Goal: Transaction & Acquisition: Purchase product/service

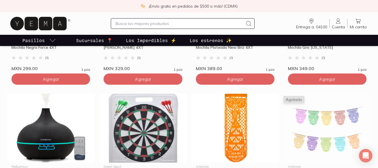
scroll to position [260, 0]
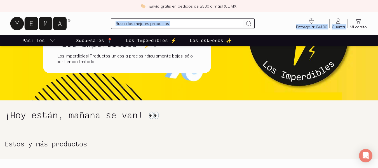
drag, startPoint x: 374, startPoint y: 13, endPoint x: 370, endPoint y: 5, distance: 9.3
click at [370, 5] on div "¡Envío gratis en pedidos de $500 o más! (CDMX) Entrega a: 04100 04100 Buscar Bu…" at bounding box center [189, 23] width 378 height 46
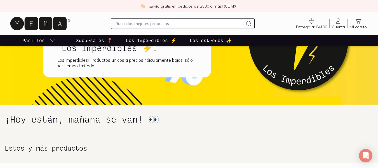
click at [324, 122] on h1 "¡Hoy están, mañana se van! 👀" at bounding box center [189, 118] width 368 height 11
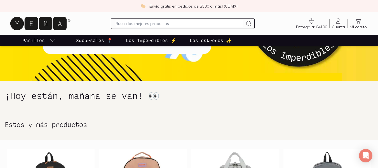
scroll to position [0, 0]
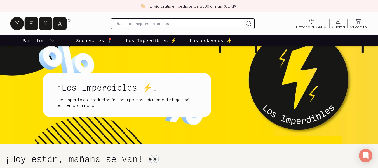
click at [146, 26] on input "text" at bounding box center [180, 23] width 128 height 7
click at [86, 41] on p "Sucursales 📍" at bounding box center [94, 40] width 36 height 7
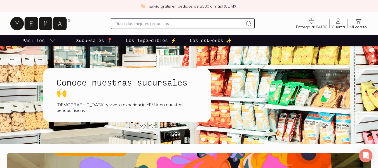
click at [86, 41] on p "Sucursales 📍" at bounding box center [94, 40] width 36 height 7
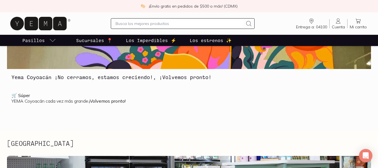
scroll to position [120, 0]
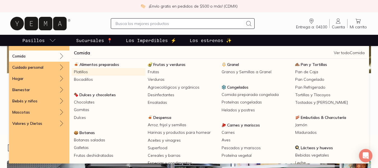
click at [93, 69] on link "Platillos" at bounding box center [109, 72] width 74 height 8
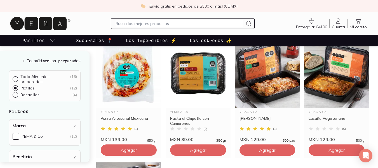
scroll to position [55, 0]
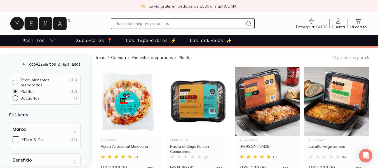
click at [18, 95] on div at bounding box center [17, 98] width 8 height 6
click at [17, 95] on input "Bocadillos ( 4 )" at bounding box center [15, 97] width 4 height 4
radio input "true"
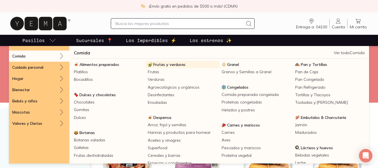
click at [167, 65] on span "Frutas y verduras" at bounding box center [169, 64] width 32 height 5
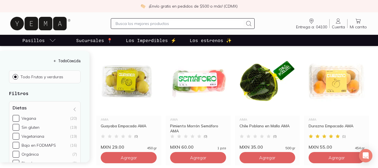
scroll to position [242, 0]
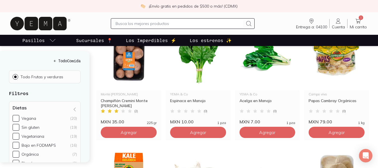
scroll to position [481, 0]
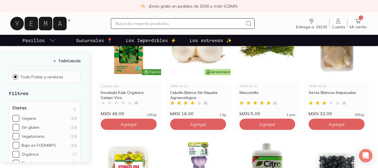
scroll to position [612, 0]
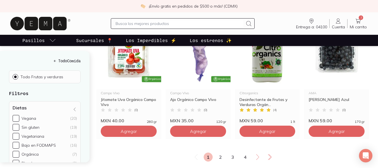
scroll to position [729, 0]
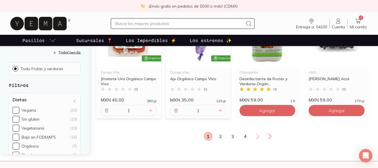
scroll to position [749, 0]
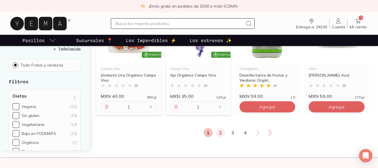
click at [221, 128] on link "2" at bounding box center [220, 132] width 9 height 9
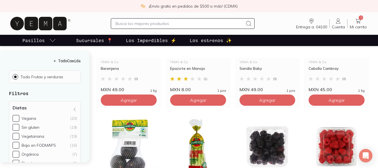
scroll to position [144, 0]
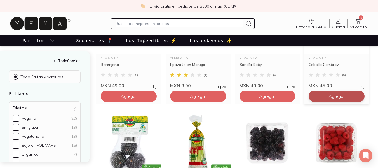
click at [157, 90] on button "Agregar" at bounding box center [129, 95] width 56 height 11
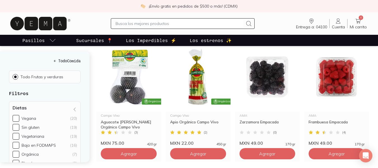
scroll to position [218, 0]
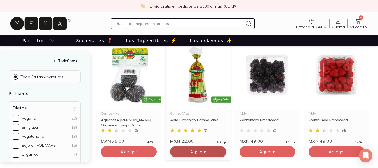
click at [137, 25] on span "Agregar" at bounding box center [129, 23] width 16 height 6
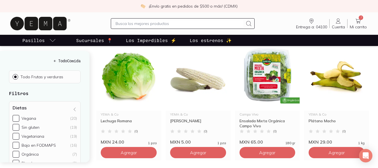
scroll to position [343, 0]
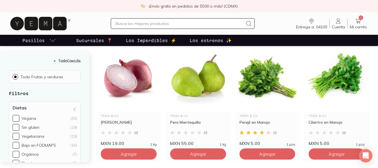
scroll to position [482, 0]
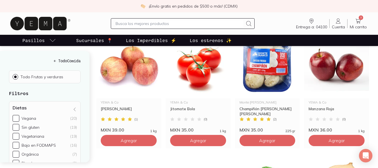
scroll to position [615, 0]
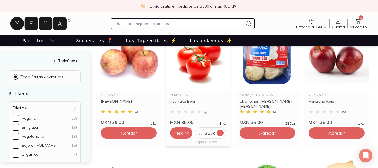
click at [221, 130] on icon at bounding box center [220, 132] width 4 height 4
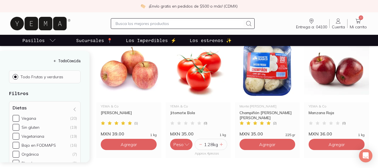
scroll to position [616, 0]
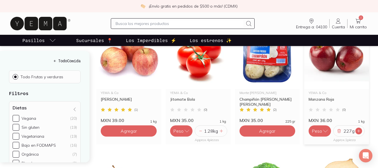
click at [359, 128] on icon at bounding box center [358, 130] width 4 height 4
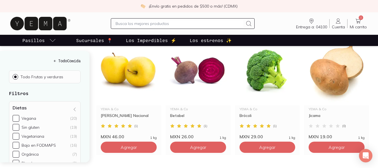
scroll to position [742, 0]
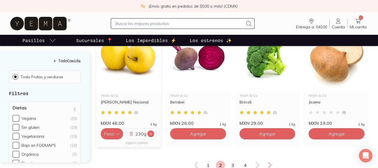
click at [150, 131] on icon at bounding box center [151, 133] width 4 height 4
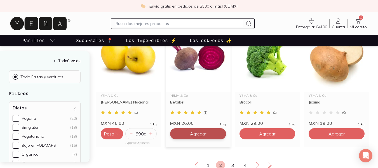
click at [221, 131] on icon at bounding box center [220, 133] width 4 height 4
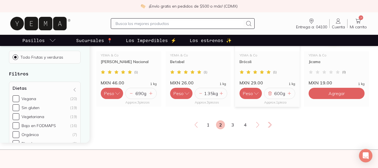
scroll to position [787, 0]
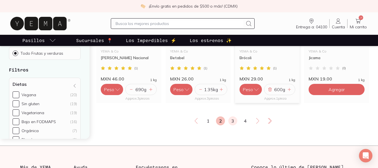
click at [233, 116] on link "3" at bounding box center [232, 120] width 9 height 9
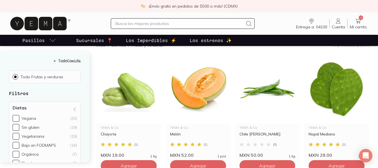
scroll to position [105, 0]
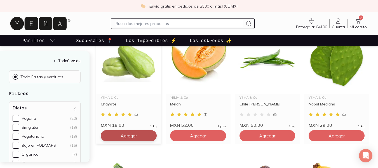
click at [127, 133] on span "Agregar" at bounding box center [129, 136] width 16 height 6
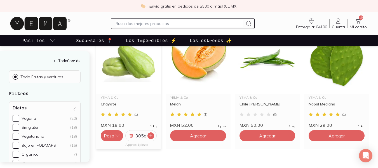
click at [152, 133] on icon at bounding box center [151, 135] width 4 height 4
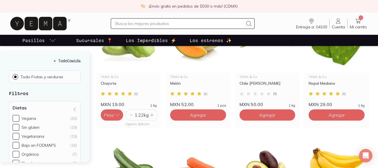
scroll to position [128, 0]
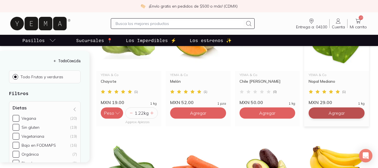
click at [206, 110] on span "Agregar" at bounding box center [198, 113] width 16 height 6
click at [358, 110] on icon at bounding box center [358, 112] width 4 height 4
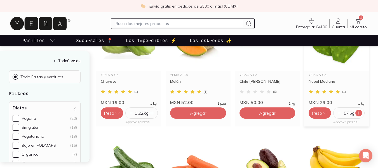
click at [358, 110] on icon at bounding box center [358, 112] width 4 height 4
click at [358, 110] on icon at bounding box center [359, 112] width 4 height 4
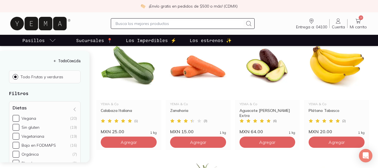
scroll to position [216, 0]
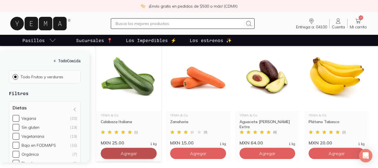
click at [190, 27] on span "Agregar" at bounding box center [198, 25] width 16 height 6
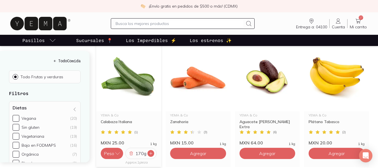
click at [150, 151] on icon at bounding box center [151, 153] width 4 height 4
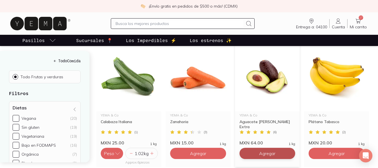
click at [226, 30] on button "Agregar" at bounding box center [198, 24] width 56 height 11
click at [289, 151] on icon at bounding box center [289, 153] width 4 height 4
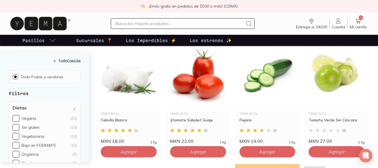
scroll to position [373, 0]
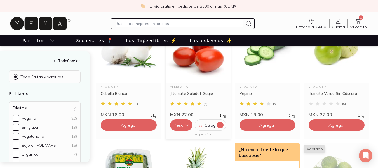
click at [218, 123] on icon at bounding box center [220, 125] width 4 height 4
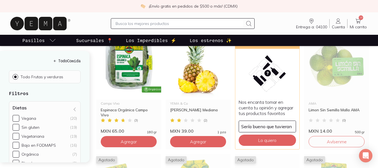
scroll to position [487, 0]
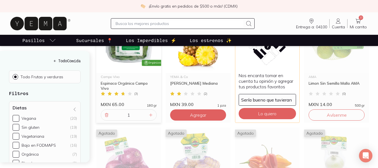
scroll to position [470, 0]
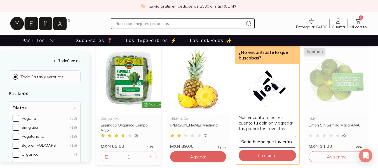
click at [378, 88] on div "Inicio / Comida / Frutas y verduras 79 productos para ti YEMA & Co Chayote ( 1 …" at bounding box center [237, 43] width 282 height 806
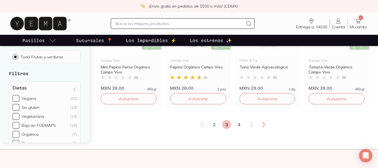
scroll to position [789, 0]
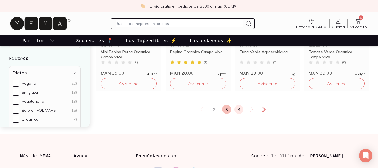
click at [240, 105] on link "4" at bounding box center [238, 109] width 9 height 9
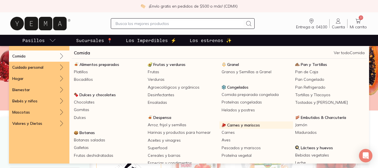
click at [237, 125] on span "Carnes y mariscos" at bounding box center [243, 124] width 33 height 5
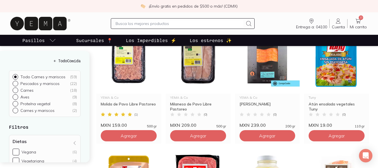
scroll to position [72, 0]
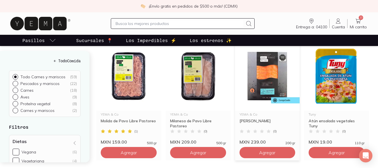
click at [270, 66] on img at bounding box center [267, 75] width 65 height 69
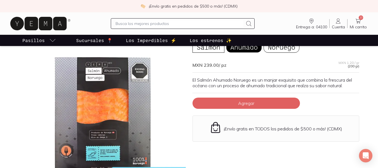
scroll to position [37, 0]
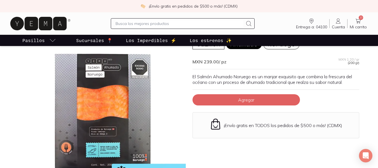
click at [33, 101] on div at bounding box center [102, 112] width 167 height 167
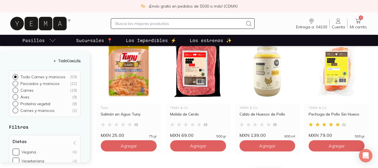
scroll to position [195, 0]
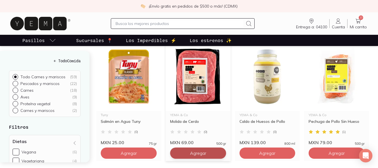
click at [137, 32] on span "Agregar" at bounding box center [129, 30] width 16 height 6
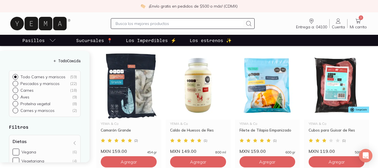
scroll to position [440, 0]
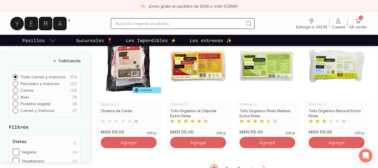
scroll to position [705, 0]
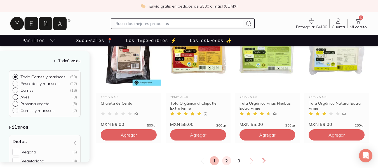
click at [227, 157] on link "2" at bounding box center [226, 160] width 9 height 9
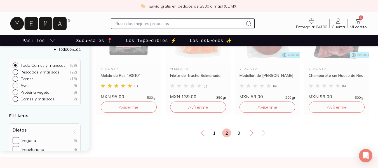
scroll to position [741, 0]
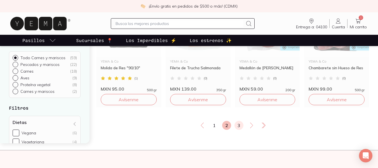
click at [237, 124] on link "3" at bounding box center [238, 125] width 9 height 9
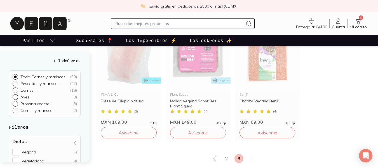
scroll to position [353, 0]
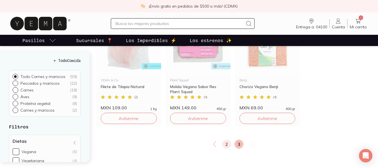
click at [227, 142] on link "2" at bounding box center [226, 143] width 9 height 9
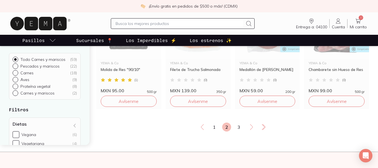
scroll to position [743, 0]
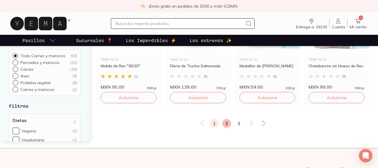
click at [213, 123] on link "1" at bounding box center [214, 123] width 9 height 9
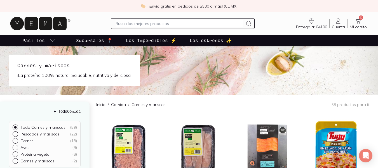
click at [366, 8] on div "¡Envío gratis en pedidos de $500 o más! (CDMX)" at bounding box center [189, 6] width 378 height 12
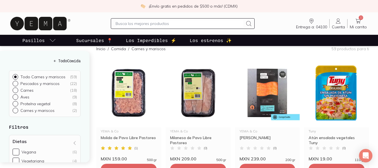
scroll to position [59, 0]
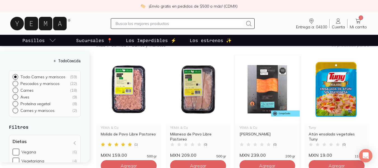
click at [261, 88] on img at bounding box center [267, 89] width 65 height 69
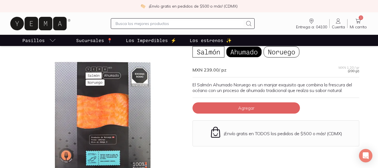
scroll to position [42, 0]
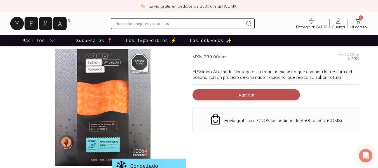
click at [223, 95] on button "Agregar" at bounding box center [245, 94] width 107 height 11
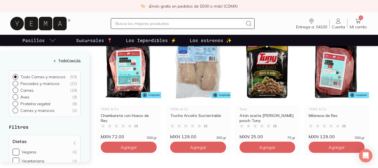
scroll to position [572, 0]
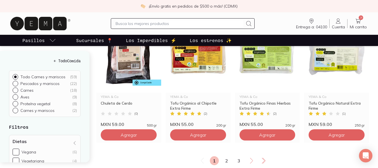
scroll to position [707, 0]
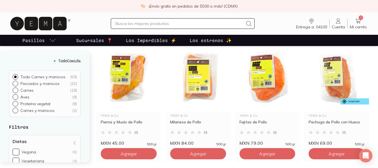
scroll to position [327, 0]
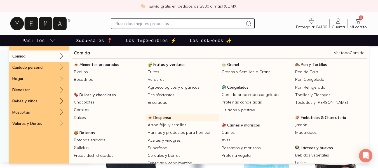
click at [157, 121] on link "Despensa" at bounding box center [182, 117] width 74 height 7
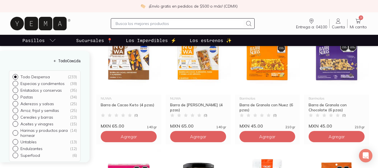
scroll to position [98, 0]
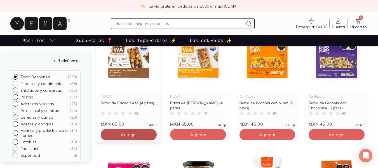
click at [126, 140] on button "Agregar" at bounding box center [129, 134] width 56 height 11
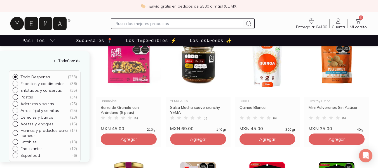
scroll to position [213, 0]
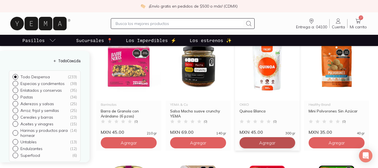
click at [206, 22] on span "Agregar" at bounding box center [198, 20] width 16 height 6
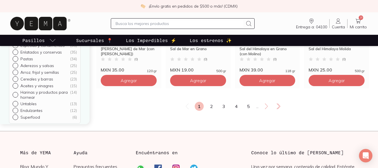
scroll to position [779, 0]
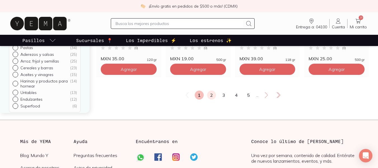
click at [211, 99] on link "2" at bounding box center [211, 94] width 9 height 9
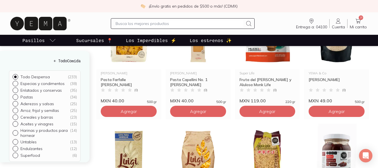
scroll to position [369, 0]
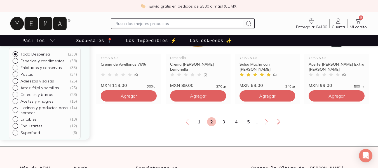
scroll to position [754, 0]
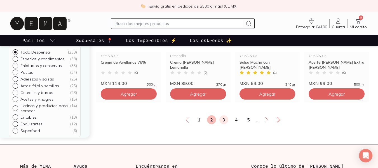
click at [222, 124] on link "3" at bounding box center [223, 119] width 9 height 9
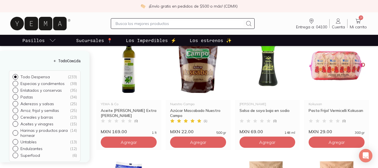
scroll to position [104, 0]
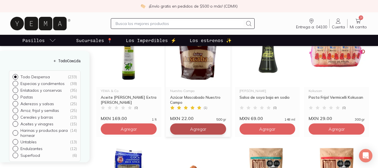
click at [157, 134] on button "Agregar" at bounding box center [129, 128] width 56 height 11
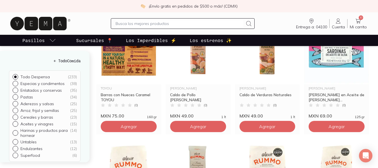
scroll to position [360, 0]
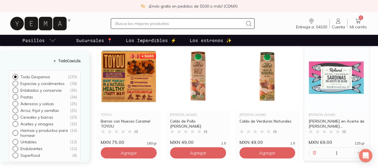
scroll to position [323, 0]
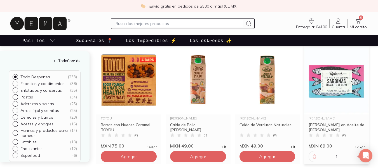
click at [337, 86] on img at bounding box center [336, 79] width 65 height 69
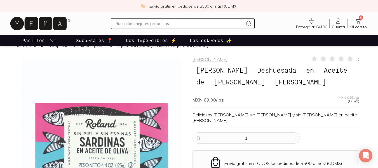
scroll to position [7, 0]
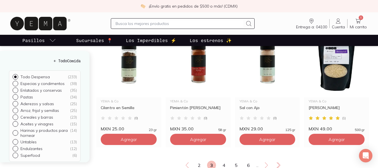
scroll to position [705, 0]
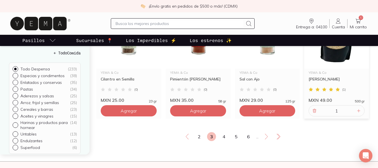
scroll to position [769, 0]
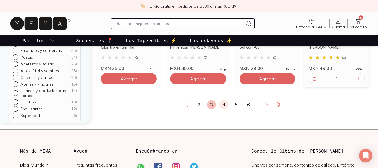
click at [223, 109] on link "4" at bounding box center [223, 104] width 9 height 9
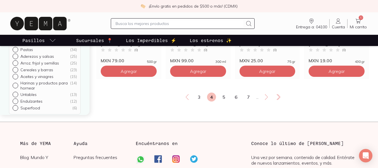
scroll to position [788, 0]
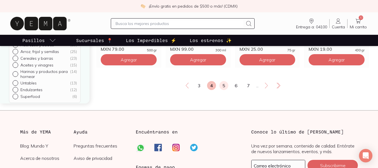
click at [222, 90] on link "5" at bounding box center [223, 85] width 9 height 9
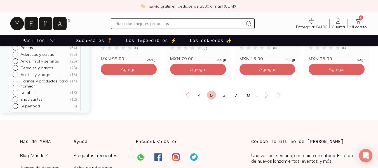
scroll to position [790, 0]
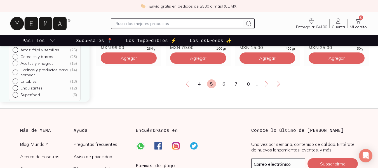
click at [227, 88] on div "4 5 6 7 8 ..." at bounding box center [232, 83] width 273 height 9
click at [223, 88] on link "6" at bounding box center [223, 83] width 9 height 9
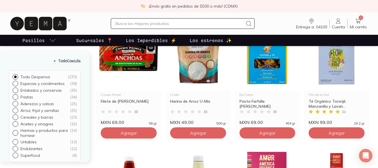
scroll to position [594, 0]
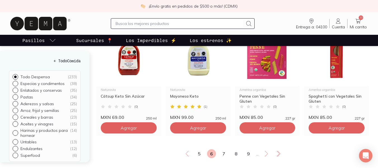
scroll to position [722, 0]
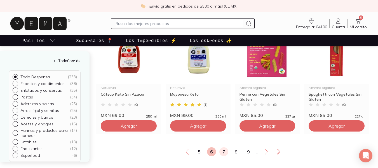
click at [224, 156] on link "7" at bounding box center [223, 151] width 9 height 9
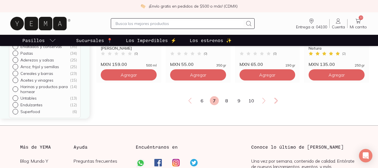
scroll to position [781, 0]
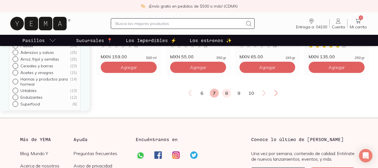
click at [225, 97] on link "8" at bounding box center [226, 92] width 9 height 9
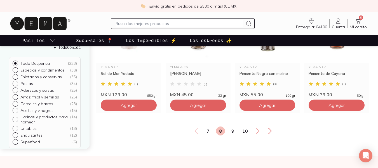
scroll to position [750, 0]
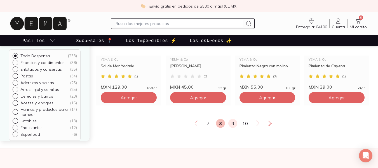
click at [231, 128] on link "9" at bounding box center [232, 123] width 9 height 9
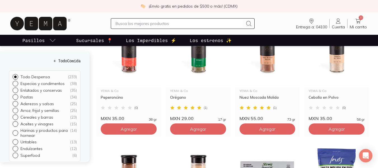
scroll to position [107, 0]
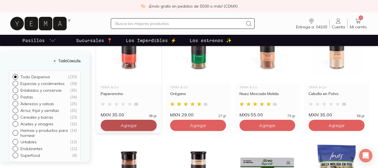
click at [126, 128] on span "Agregar" at bounding box center [129, 125] width 16 height 6
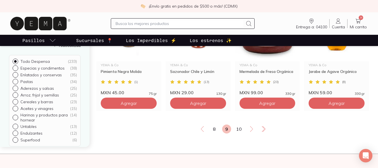
scroll to position [750, 0]
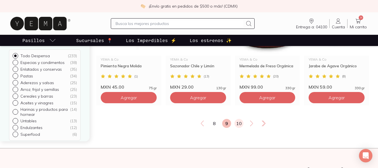
click at [239, 128] on link "10" at bounding box center [238, 123] width 9 height 9
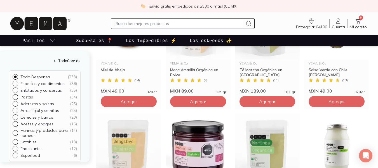
scroll to position [88, 0]
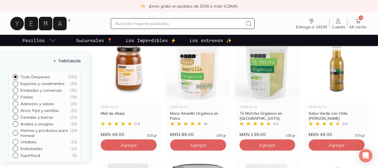
click at [133, 23] on input "text" at bounding box center [180, 23] width 128 height 7
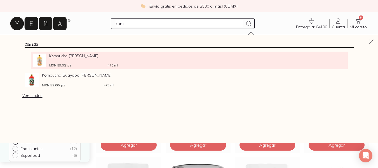
type input "kom"
click at [61, 56] on span "Kom bucha [PERSON_NAME]" at bounding box center [83, 55] width 69 height 4
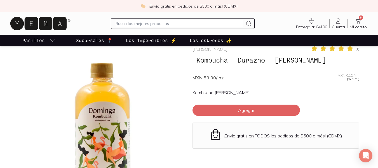
scroll to position [15, 0]
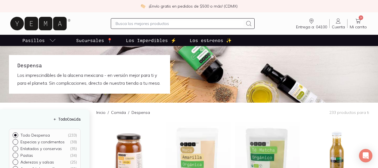
click at [144, 23] on input "text" at bounding box center [180, 23] width 128 height 7
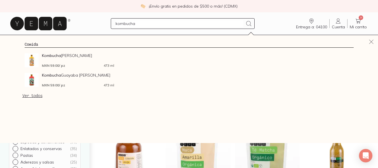
type input "kombucha"
click at [34, 97] on link "Ver todos" at bounding box center [32, 95] width 20 height 5
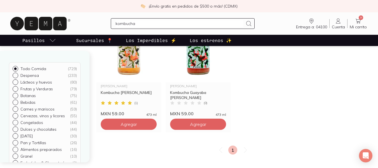
scroll to position [100, 0]
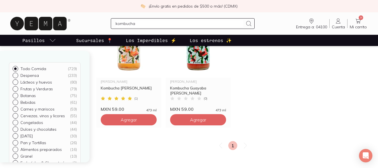
click at [85, 74] on div "Todo Comida ( 729 ) Despensa ( 233 ) Lácteos y huevos ( 80 ) Frutas y Verduras …" at bounding box center [45, 106] width 90 height 111
click at [26, 81] on p "Lácteos y huevos" at bounding box center [36, 81] width 32 height 5
click at [17, 81] on input "Lácteos y huevos ( 80 )" at bounding box center [15, 81] width 4 height 4
radio input "true"
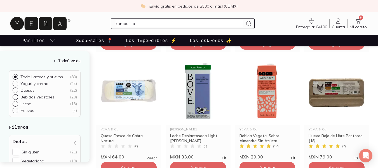
scroll to position [575, 0]
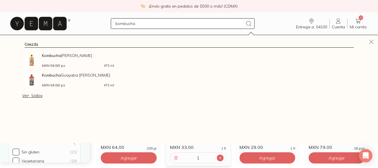
click at [220, 154] on div at bounding box center [220, 157] width 7 height 7
type input "5"
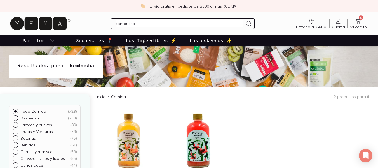
click at [44, 123] on p "Lácteos y huevos" at bounding box center [36, 124] width 32 height 5
click at [17, 123] on input "Lácteos y huevos ( 80 )" at bounding box center [15, 124] width 4 height 4
radio input "true"
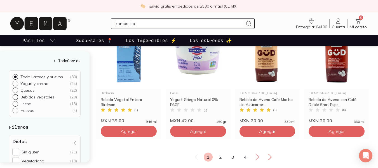
scroll to position [740, 0]
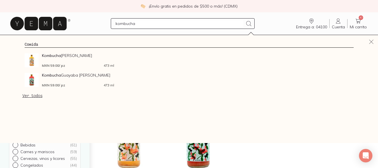
click at [140, 22] on input "kombucha" at bounding box center [180, 23] width 128 height 7
type input "k"
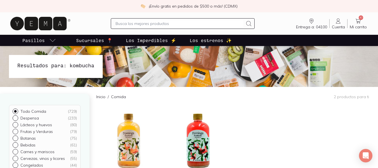
click at [32, 123] on p "Lácteos y huevos" at bounding box center [36, 124] width 32 height 5
click at [17, 123] on input "Lácteos y huevos ( 80 )" at bounding box center [15, 124] width 4 height 4
radio input "true"
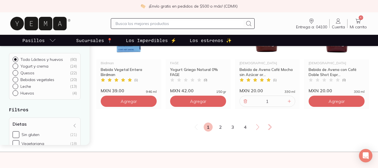
scroll to position [760, 0]
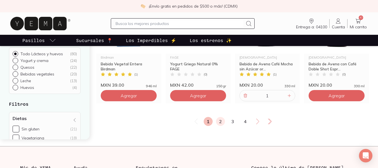
click at [220, 117] on link "2" at bounding box center [220, 121] width 9 height 9
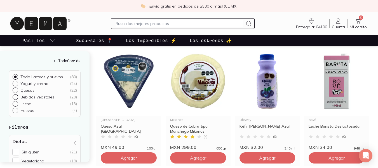
scroll to position [586, 0]
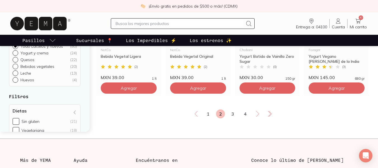
scroll to position [770, 0]
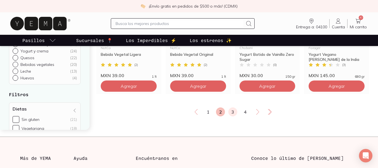
click at [230, 107] on link "3" at bounding box center [232, 111] width 9 height 9
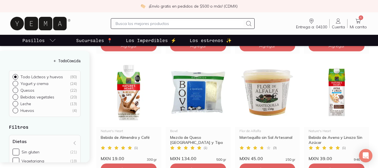
scroll to position [200, 0]
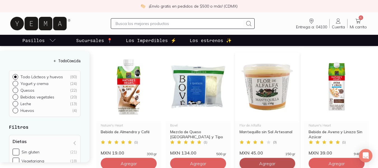
click at [157, 46] on button "Agregar" at bounding box center [129, 39] width 56 height 11
click at [289, 161] on icon at bounding box center [289, 163] width 4 height 4
type input "4"
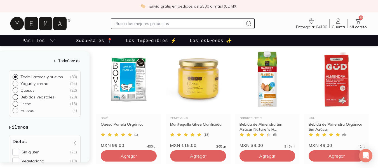
scroll to position [465, 0]
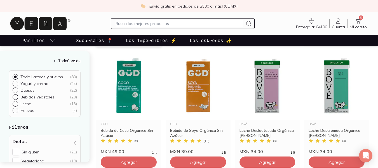
scroll to position [593, 0]
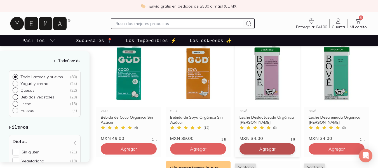
click at [289, 146] on icon at bounding box center [289, 148] width 4 height 4
type input "4"
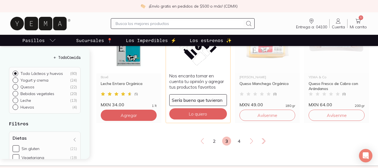
scroll to position [755, 0]
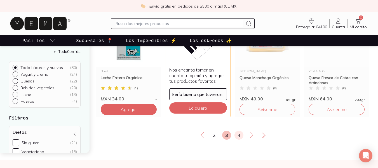
click at [241, 130] on link "4" at bounding box center [238, 134] width 9 height 9
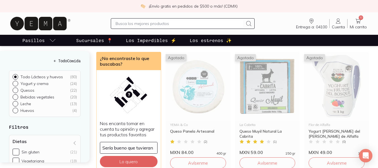
scroll to position [80, 0]
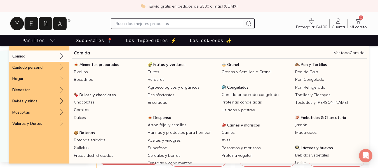
click at [50, 40] on icon "pasillo-todos-link" at bounding box center [52, 40] width 7 height 7
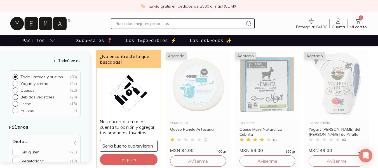
click at [50, 40] on icon "pasillo-todos-link" at bounding box center [52, 40] width 7 height 7
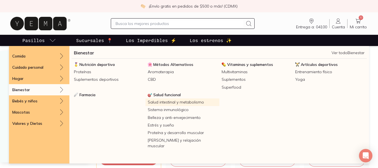
click at [161, 102] on link "Salud intestinal y metabolismo" at bounding box center [182, 102] width 74 height 8
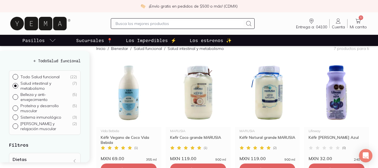
scroll to position [62, 0]
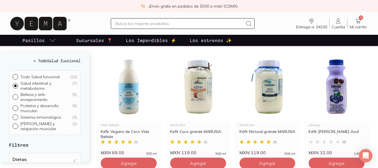
click at [42, 90] on p "Salud intestinal y metabolismo" at bounding box center [46, 86] width 52 height 10
click at [17, 87] on input "Salud intestinal y metabolismo ( 7 )" at bounding box center [15, 85] width 4 height 4
radio input "true"
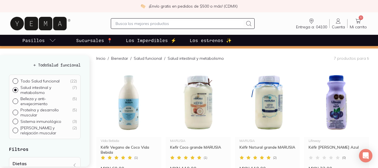
scroll to position [49, 0]
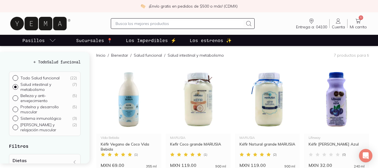
click at [14, 96] on input "Belleza y anti-envejecimiento ( 5 )" at bounding box center [15, 97] width 4 height 4
radio input "true"
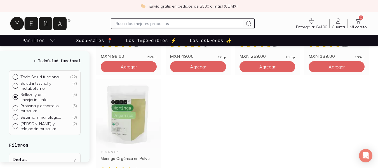
scroll to position [162, 0]
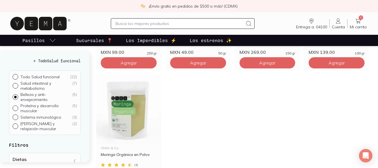
click at [12, 124] on div "Todo Salud funcional ( 22 ) Salud intestinal y metabolismo ( 7 ) Belleza y anti…" at bounding box center [45, 102] width 72 height 64
click at [17, 124] on input "Alivio y relajación muscular ( 2 )" at bounding box center [15, 125] width 4 height 4
radio input "true"
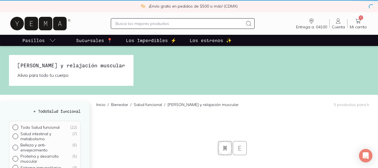
click at [15, 123] on div "Todo Salud funcional ( 22 ) Salud intestinal y metabolismo ( 7 ) Belleza y anti…" at bounding box center [45, 153] width 72 height 64
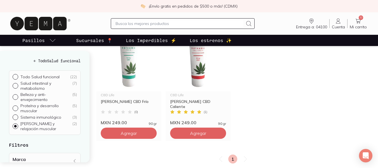
scroll to position [95, 0]
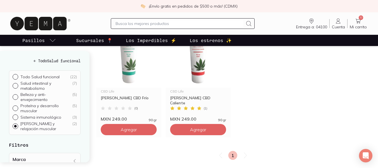
click at [125, 22] on input "text" at bounding box center [180, 23] width 128 height 7
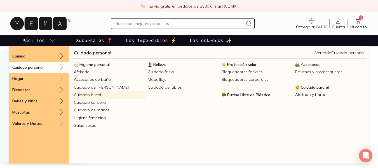
click at [96, 95] on link "Cuidado bucal" at bounding box center [109, 95] width 74 height 8
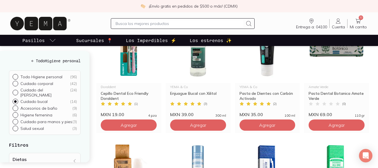
scroll to position [226, 0]
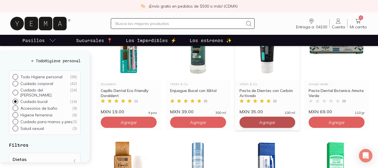
click at [30, 76] on p "Todo Higiene personal" at bounding box center [41, 76] width 42 height 5
click at [17, 76] on input "Todo Higiene personal ( 96 )" at bounding box center [15, 76] width 4 height 4
radio input "true"
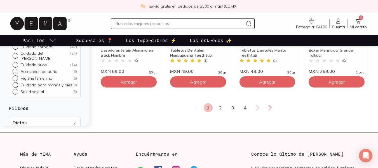
scroll to position [768, 0]
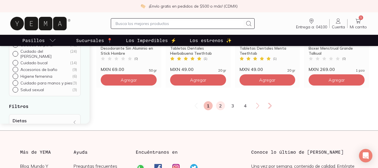
click at [220, 105] on link "2" at bounding box center [220, 105] width 9 height 9
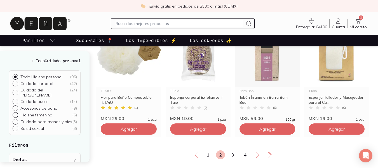
scroll to position [751, 0]
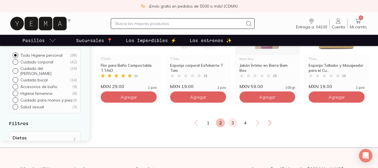
click at [232, 123] on link "3" at bounding box center [232, 122] width 9 height 9
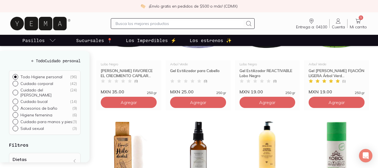
scroll to position [386, 0]
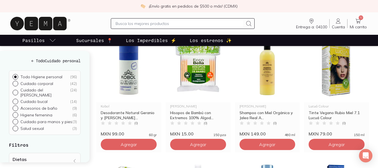
scroll to position [582, 0]
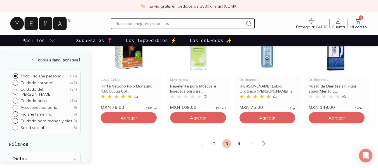
scroll to position [738, 0]
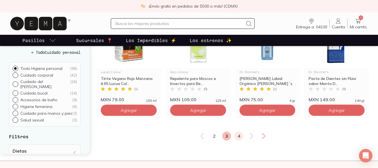
click at [238, 135] on link "4" at bounding box center [238, 135] width 9 height 9
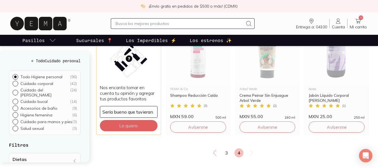
scroll to position [732, 0]
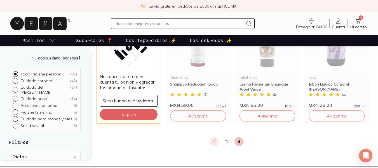
click at [211, 142] on icon at bounding box center [214, 141] width 7 height 7
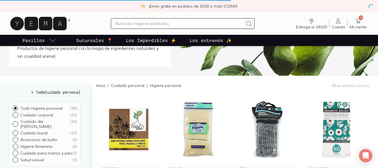
scroll to position [0, 0]
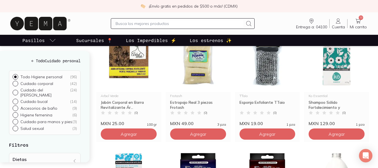
scroll to position [101, 0]
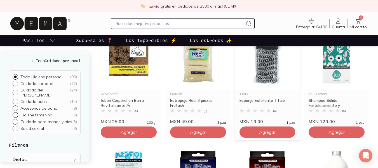
click at [268, 59] on img at bounding box center [267, 55] width 65 height 69
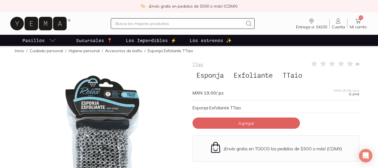
scroll to position [3, 0]
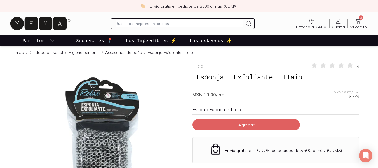
click at [104, 118] on div at bounding box center [102, 145] width 167 height 167
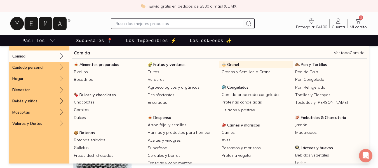
click at [223, 65] on img at bounding box center [224, 64] width 4 height 4
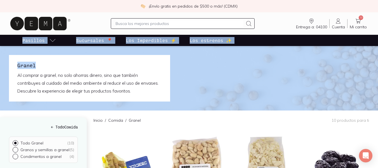
drag, startPoint x: 377, startPoint y: 30, endPoint x: 382, endPoint y: 55, distance: 25.0
click at [334, 69] on img at bounding box center [189, 78] width 378 height 64
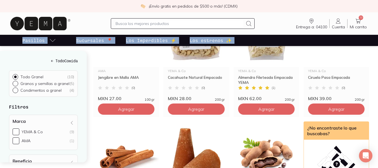
scroll to position [145, 0]
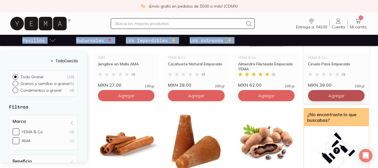
click at [154, 96] on button "Agregar" at bounding box center [126, 95] width 57 height 11
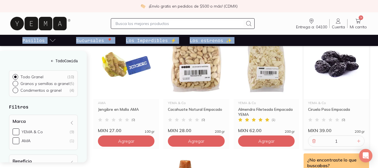
scroll to position [91, 0]
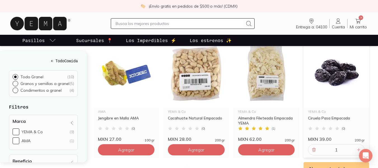
click at [174, 22] on input "text" at bounding box center [180, 23] width 128 height 7
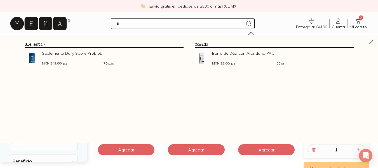
type input "d"
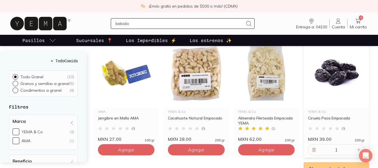
type input "bebidas"
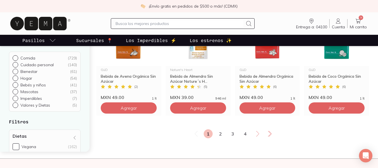
scroll to position [732, 0]
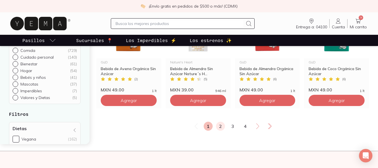
click at [216, 125] on link "2" at bounding box center [220, 125] width 9 height 9
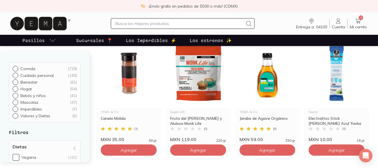
scroll to position [332, 0]
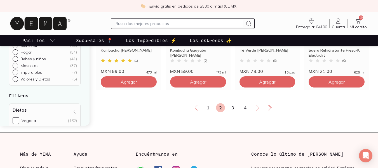
scroll to position [730, 0]
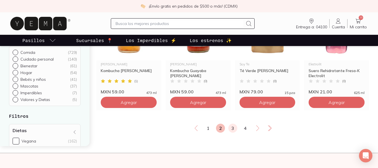
click at [234, 125] on link "3" at bounding box center [232, 127] width 9 height 9
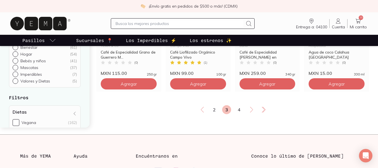
scroll to position [750, 0]
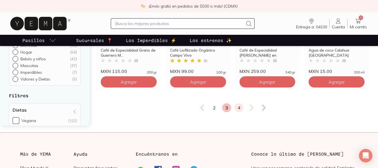
click at [238, 107] on link "4" at bounding box center [238, 107] width 9 height 9
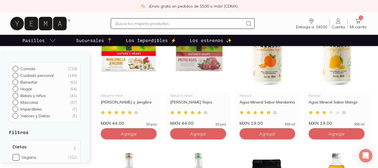
scroll to position [210, 0]
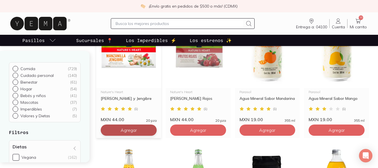
click at [143, 12] on button "Agregar" at bounding box center [129, 6] width 56 height 11
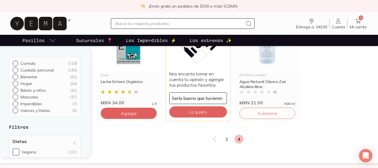
scroll to position [721, 0]
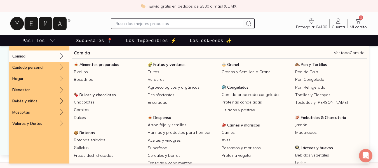
click at [61, 57] on icon at bounding box center [61, 56] width 7 height 7
click at [82, 131] on span "Botanas" at bounding box center [86, 132] width 15 height 5
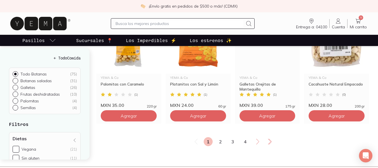
scroll to position [742, 0]
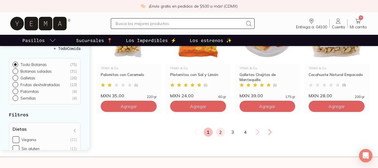
click at [219, 132] on link "2" at bounding box center [220, 131] width 9 height 9
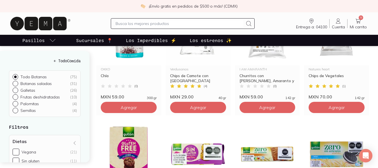
scroll to position [500, 0]
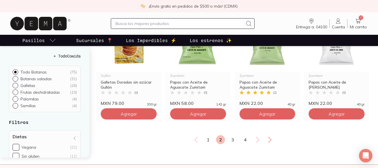
scroll to position [742, 0]
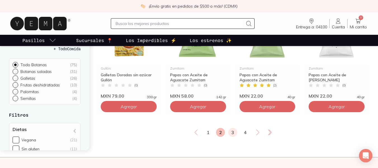
click at [233, 132] on link "3" at bounding box center [232, 132] width 9 height 9
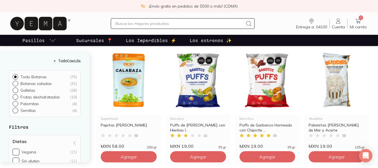
scroll to position [341, 0]
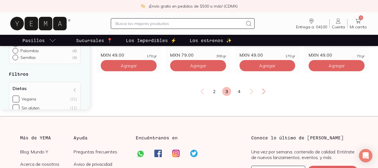
scroll to position [788, 0]
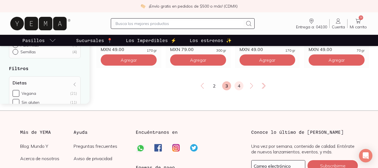
click at [238, 83] on link "4" at bounding box center [238, 85] width 9 height 9
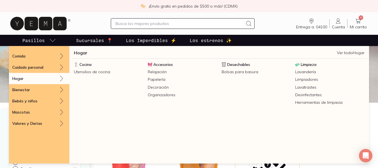
click at [18, 80] on p "Hogar" at bounding box center [17, 78] width 11 height 5
click at [59, 77] on icon at bounding box center [61, 78] width 7 height 7
click at [152, 71] on link "Relajación" at bounding box center [182, 72] width 74 height 8
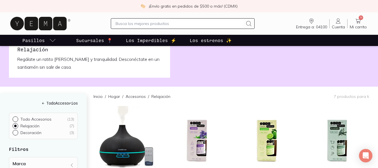
scroll to position [100, 0]
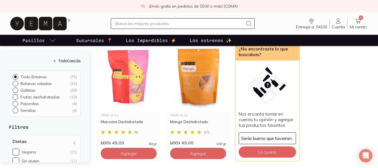
scroll to position [83, 0]
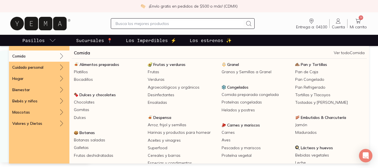
click at [50, 38] on icon "pasillo-todos-link" at bounding box center [52, 40] width 7 height 7
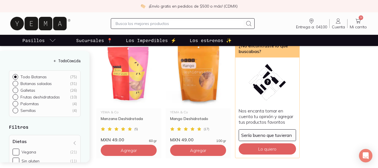
click at [49, 39] on icon "pasillo-todos-link" at bounding box center [52, 40] width 7 height 7
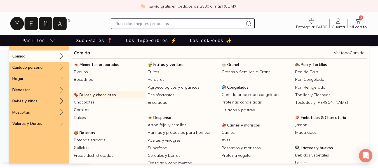
click at [87, 93] on span "Dulces y chocolates" at bounding box center [97, 94] width 36 height 5
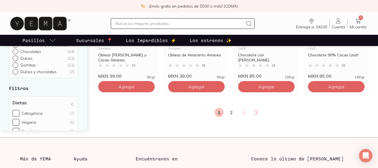
scroll to position [765, 0]
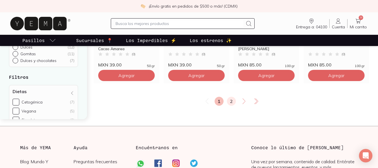
click at [229, 102] on link "2" at bounding box center [231, 100] width 9 height 9
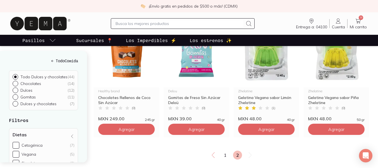
scroll to position [552, 0]
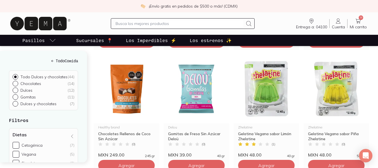
click at [96, 38] on p "Sucursales 📍" at bounding box center [94, 40] width 36 height 7
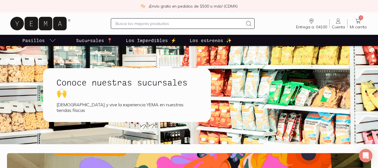
click at [352, 23] on link "58 Mi carrito Carrito" at bounding box center [358, 24] width 22 height 12
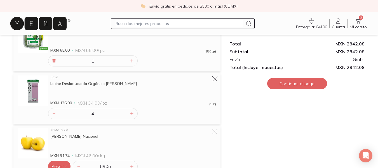
scroll to position [1437, 0]
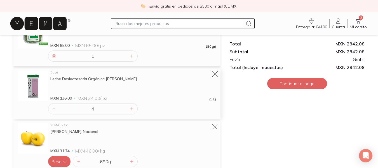
click at [213, 73] on icon at bounding box center [215, 74] width 8 height 8
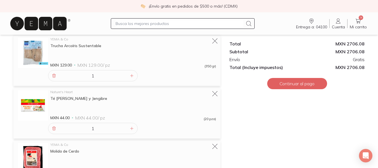
scroll to position [1802, 0]
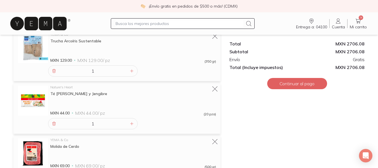
click at [131, 23] on input "text" at bounding box center [180, 23] width 128 height 7
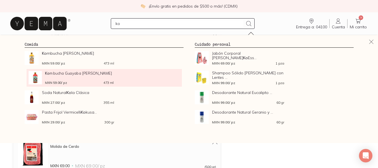
type input "ko"
click at [65, 73] on span "Ko mbucha Guayaba Dominga" at bounding box center [79, 73] width 69 height 4
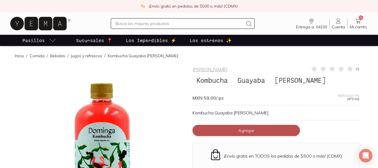
click at [225, 130] on button "Agregar" at bounding box center [245, 129] width 107 height 11
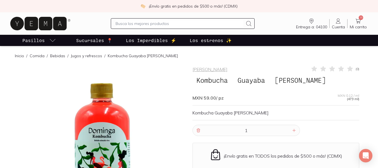
click at [360, 18] on span "55" at bounding box center [361, 17] width 4 height 4
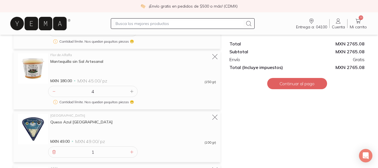
scroll to position [179, 0]
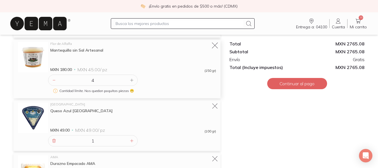
click at [215, 46] on icon at bounding box center [215, 46] width 8 height 8
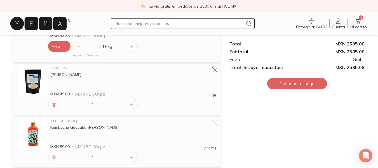
scroll to position [2204, 0]
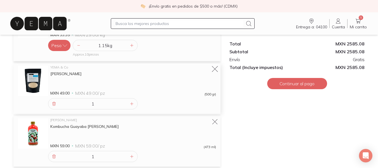
click at [213, 67] on icon at bounding box center [215, 69] width 8 height 8
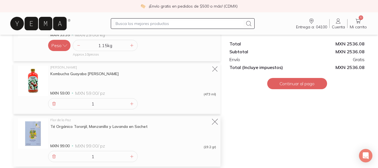
click at [215, 121] on icon at bounding box center [215, 122] width 8 height 8
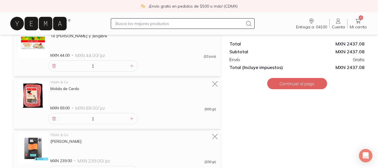
scroll to position [1810, 0]
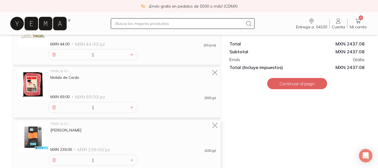
click at [36, 131] on img at bounding box center [33, 137] width 30 height 30
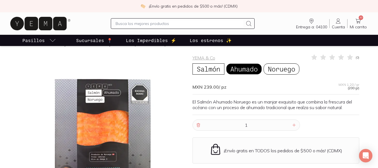
scroll to position [11, 0]
click at [96, 119] on div at bounding box center [102, 137] width 167 height 167
click at [123, 148] on div at bounding box center [102, 137] width 167 height 167
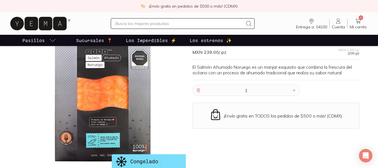
scroll to position [48, 0]
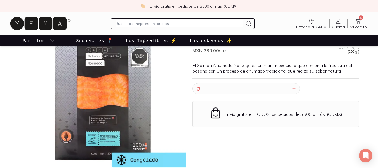
click at [141, 116] on div at bounding box center [102, 100] width 167 height 167
click at [95, 90] on div at bounding box center [102, 100] width 167 height 167
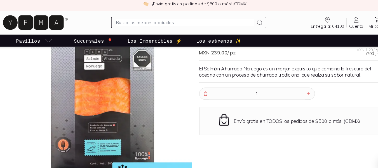
drag, startPoint x: 108, startPoint y: 141, endPoint x: 109, endPoint y: 136, distance: 5.2
click at [109, 136] on div at bounding box center [102, 101] width 167 height 167
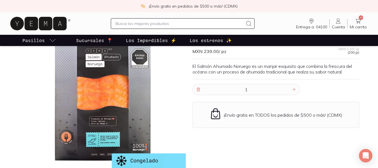
click at [356, 22] on icon at bounding box center [358, 21] width 7 height 7
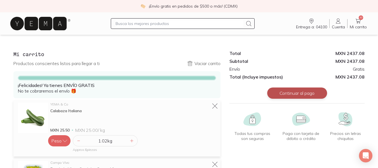
click at [286, 91] on button "Continuar al pago" at bounding box center [297, 92] width 60 height 11
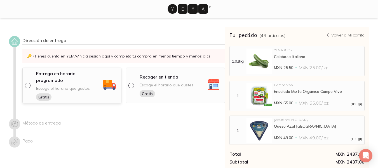
click at [28, 84] on input "radio" at bounding box center [27, 85] width 4 height 4
radio input "true"
select select "204"
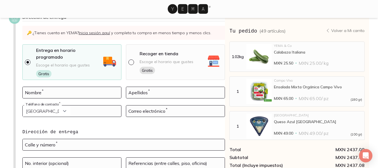
scroll to position [22, 0]
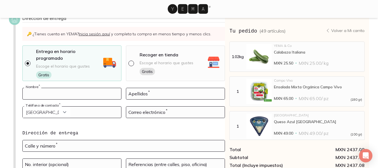
click at [66, 93] on input at bounding box center [72, 93] width 98 height 11
type input "elizabeth"
click at [133, 95] on input at bounding box center [175, 93] width 98 height 11
type input "posada"
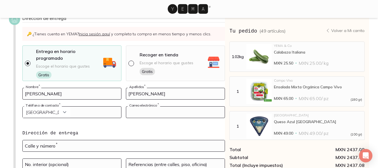
click at [151, 113] on input at bounding box center [175, 111] width 98 height 11
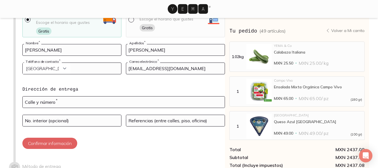
scroll to position [76, 0]
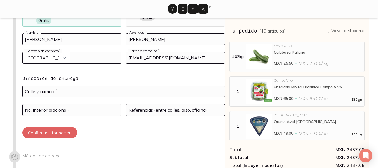
type input "epbarnard@hotmail.com"
click at [72, 91] on input "text" at bounding box center [124, 91] width 202 height 11
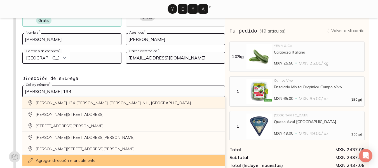
click at [73, 92] on input "allende 134" at bounding box center [124, 91] width 202 height 11
click at [56, 92] on input "allende 134" at bounding box center [124, 91] width 202 height 11
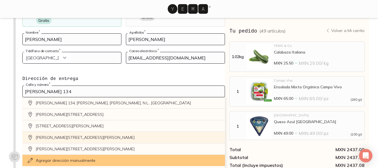
click at [50, 138] on div "Ignacio Allende 134, Del Carmen, Ciudad de México, CDMX, México" at bounding box center [123, 136] width 203 height 11
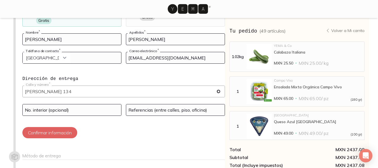
type input "Ignacio Allende 134, Del Carmen, Coyoacán, 04100 Ciudad de México, CDMX, México"
click at [62, 110] on input at bounding box center [72, 109] width 98 height 11
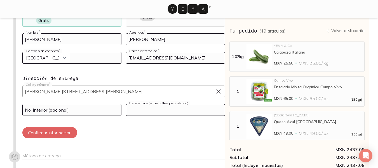
click at [147, 107] on input at bounding box center [175, 109] width 98 height 11
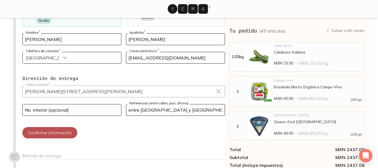
type input "entre paris y londres"
click at [32, 132] on button "Confirmar información" at bounding box center [49, 132] width 55 height 11
type input "5554327924"
click at [38, 131] on button "Confirmar información" at bounding box center [49, 132] width 55 height 11
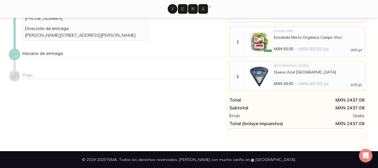
scroll to position [64, 0]
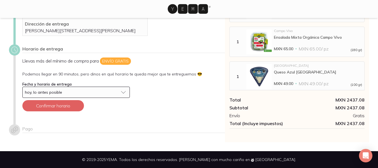
click at [122, 91] on button "hoy, lo antes posible" at bounding box center [75, 91] width 107 height 11
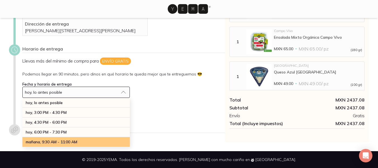
click at [92, 141] on div "mañana, 9:30 AM - 11:00 AM" at bounding box center [75, 142] width 107 height 10
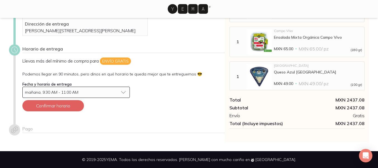
click at [92, 141] on div "Pago" at bounding box center [117, 133] width 216 height 18
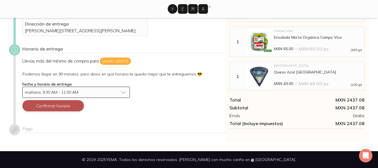
click at [59, 108] on button "Confirmar horario" at bounding box center [53, 105] width 62 height 11
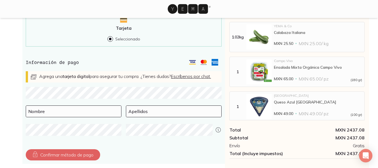
scroll to position [204, 0]
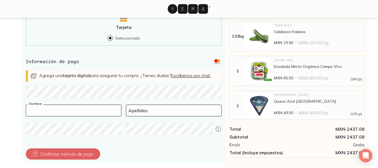
click at [40, 112] on div "Nombre" at bounding box center [74, 110] width 96 height 12
type input "elizabeth"
click at [140, 116] on input at bounding box center [173, 110] width 95 height 11
type input "posada"
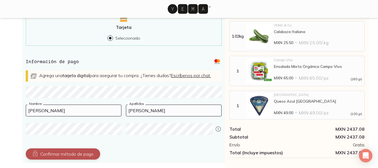
click at [67, 157] on button "Confirmar método de pago" at bounding box center [63, 153] width 74 height 11
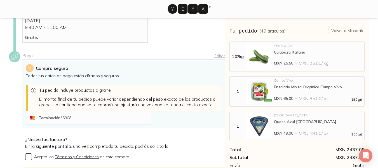
scroll to position [173, 0]
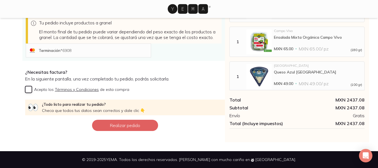
click at [30, 89] on input "Acepto los Términos y Condiciones de esta compra" at bounding box center [28, 89] width 7 height 7
checkbox input "true"
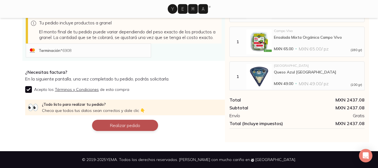
click at [108, 125] on button "Realizar pedido" at bounding box center [125, 124] width 66 height 11
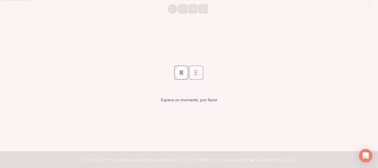
scroll to position [0, 0]
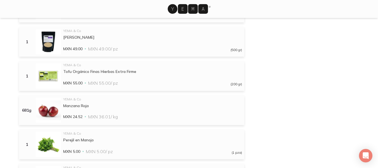
scroll to position [601, 0]
